Goal: Use online tool/utility: Utilize a website feature to perform a specific function

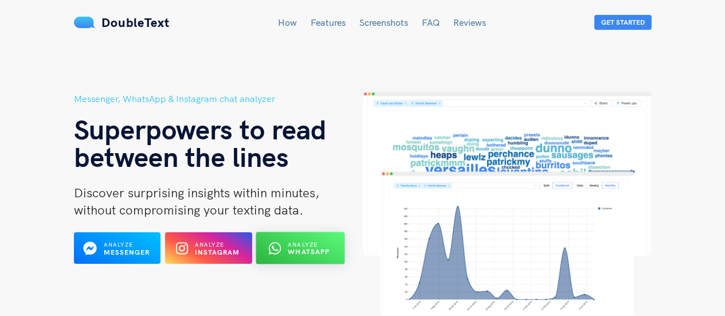
click at [312, 244] on span "Analyze" at bounding box center [303, 244] width 30 height 7
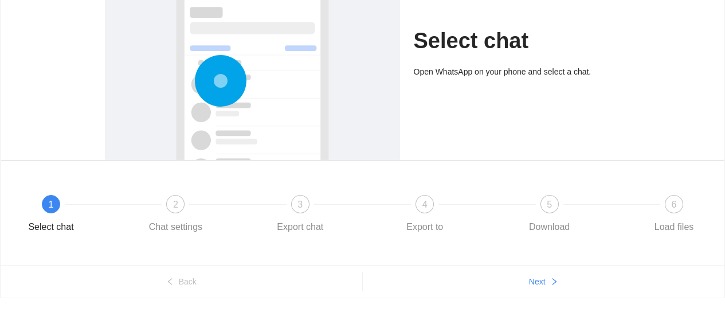
scroll to position [120, 0]
click at [53, 210] on div "1" at bounding box center [51, 205] width 18 height 18
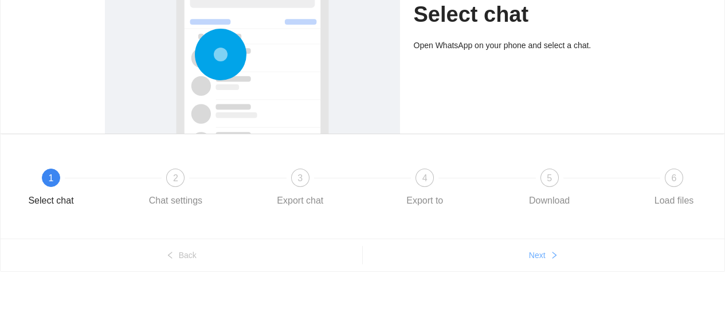
click at [542, 255] on span "Next" at bounding box center [537, 255] width 17 height 13
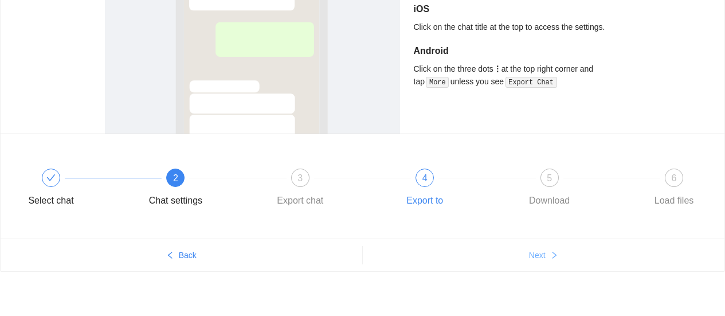
scroll to position [65, 0]
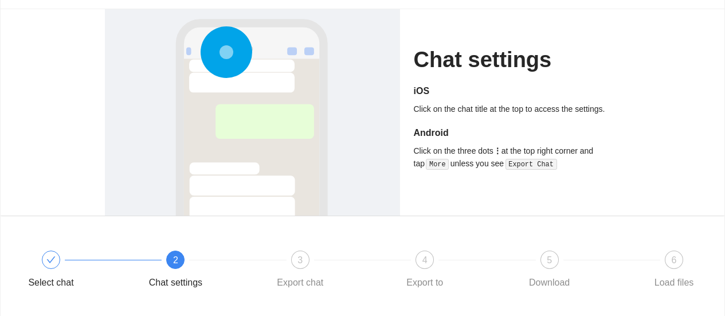
click at [522, 166] on code "Export Chat" at bounding box center [532, 164] width 52 height 11
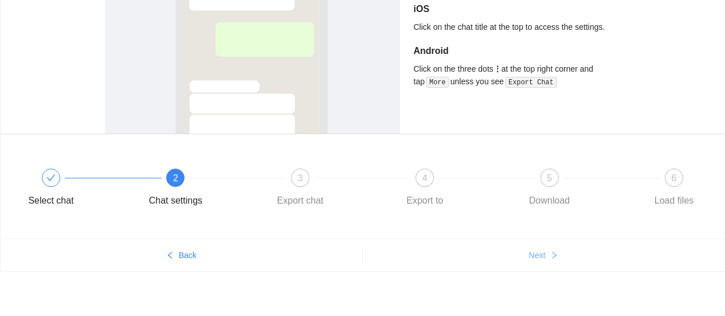
click at [538, 252] on span "Next" at bounding box center [537, 255] width 17 height 13
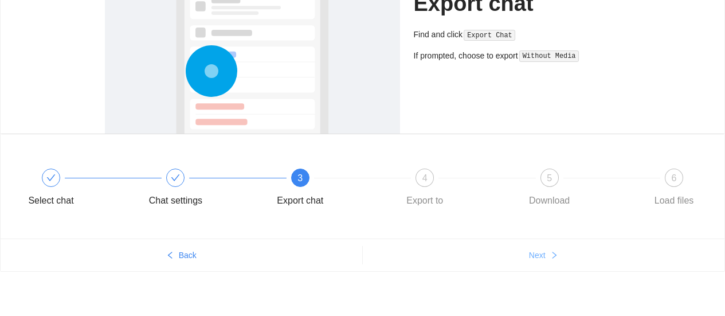
click at [538, 252] on span "Next" at bounding box center [537, 255] width 17 height 13
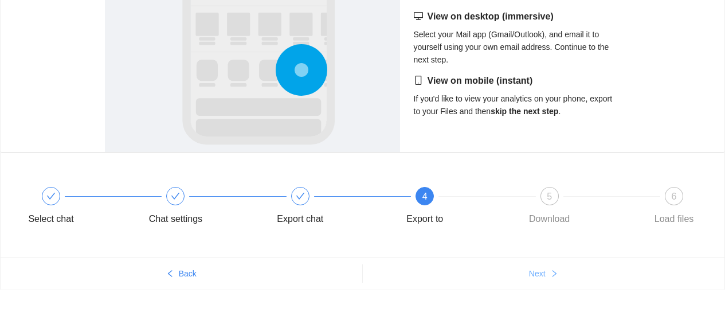
scroll to position [132, 0]
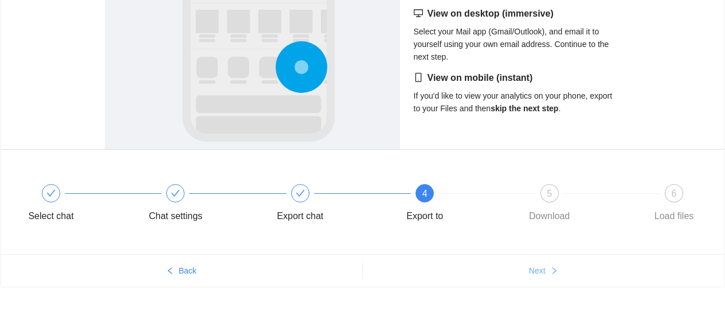
click at [547, 268] on button "Next" at bounding box center [544, 270] width 362 height 18
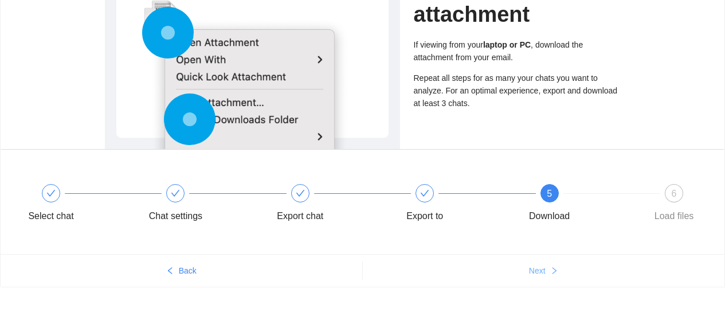
click at [548, 268] on button "Next" at bounding box center [544, 270] width 362 height 18
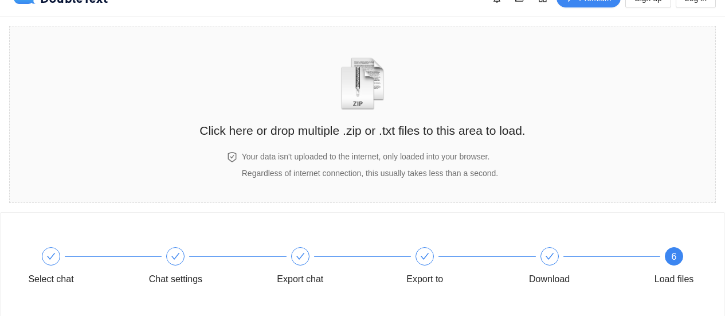
scroll to position [19, 0]
click at [347, 104] on img "zipOrTextIcon" at bounding box center [362, 84] width 53 height 53
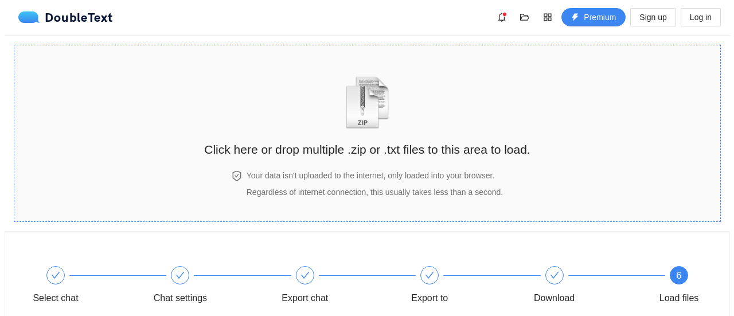
scroll to position [0, 0]
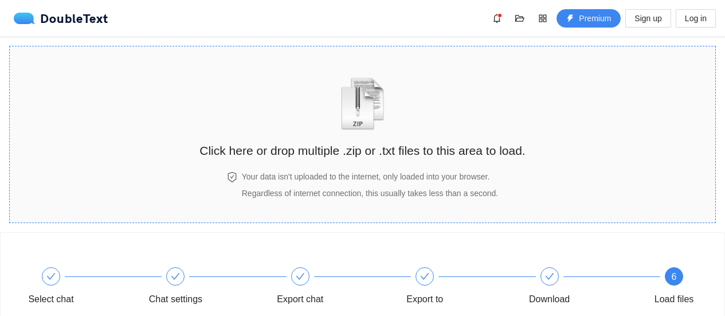
click at [379, 118] on img "zipOrTextIcon" at bounding box center [362, 103] width 53 height 53
click at [596, 19] on span "Premium" at bounding box center [595, 18] width 32 height 13
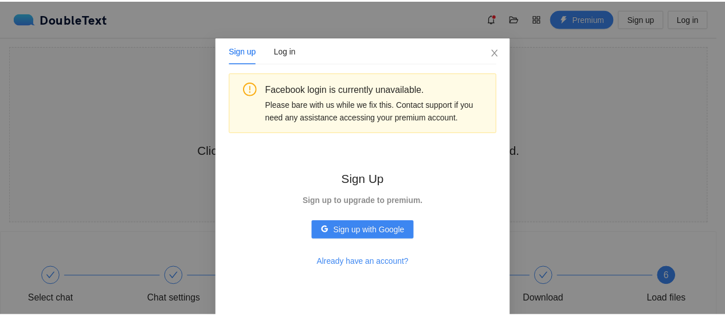
scroll to position [18, 0]
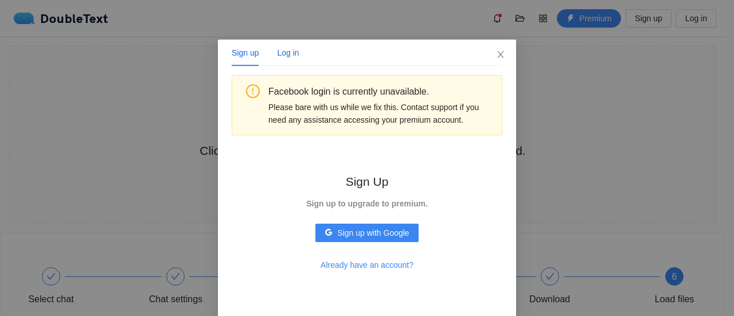
click at [293, 53] on div "Log in" at bounding box center [288, 52] width 22 height 13
click at [496, 55] on icon "close" at bounding box center [500, 54] width 9 height 9
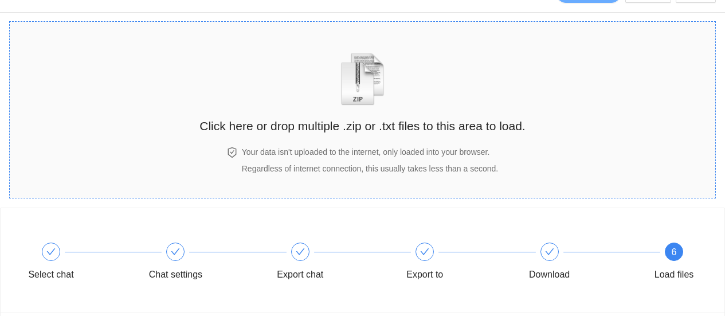
scroll to position [16, 0]
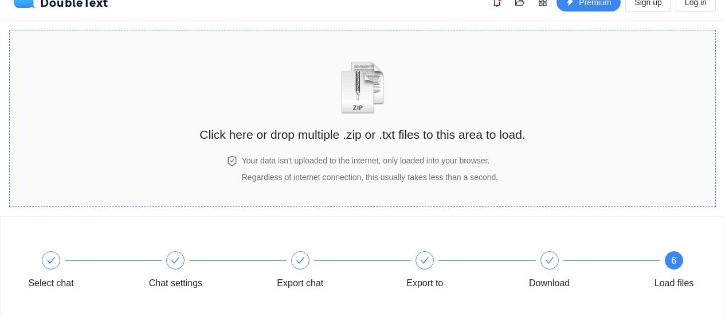
click at [349, 104] on img "zipOrTextIcon" at bounding box center [362, 87] width 53 height 53
